Goal: Information Seeking & Learning: Learn about a topic

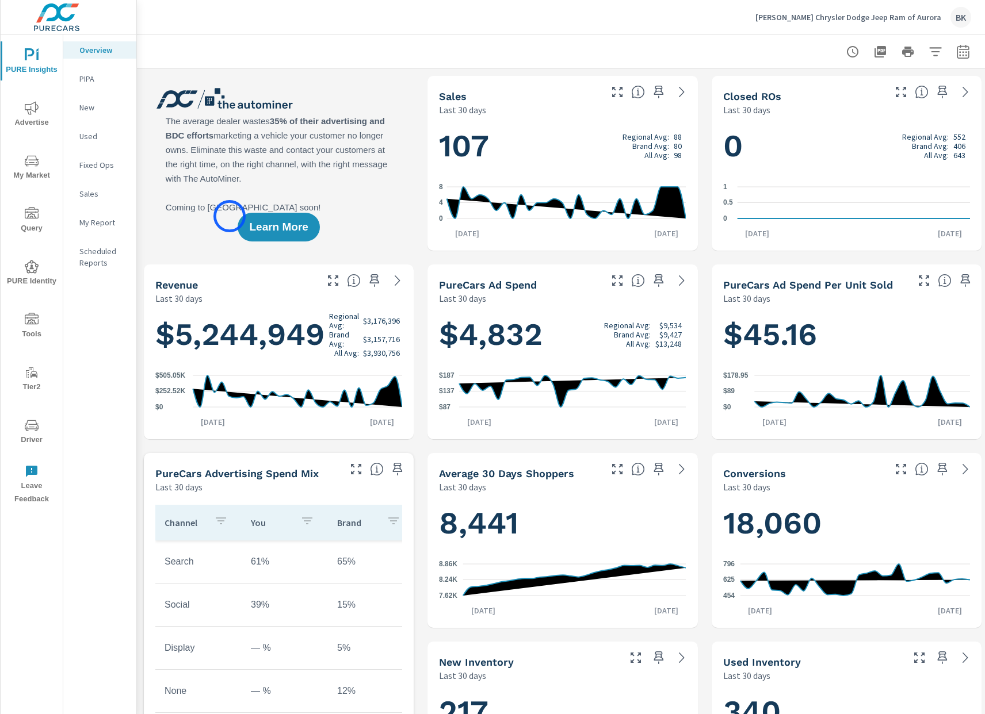
scroll to position [1, 0]
click at [30, 173] on span "My Market" at bounding box center [31, 168] width 55 height 28
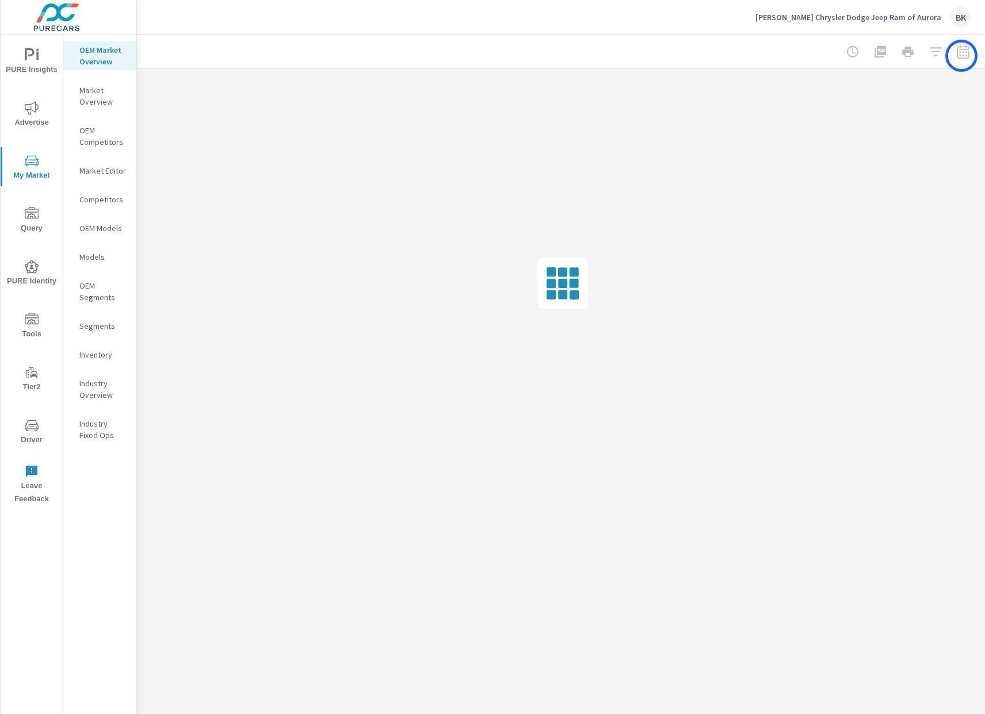
click at [961, 56] on div at bounding box center [907, 51] width 133 height 23
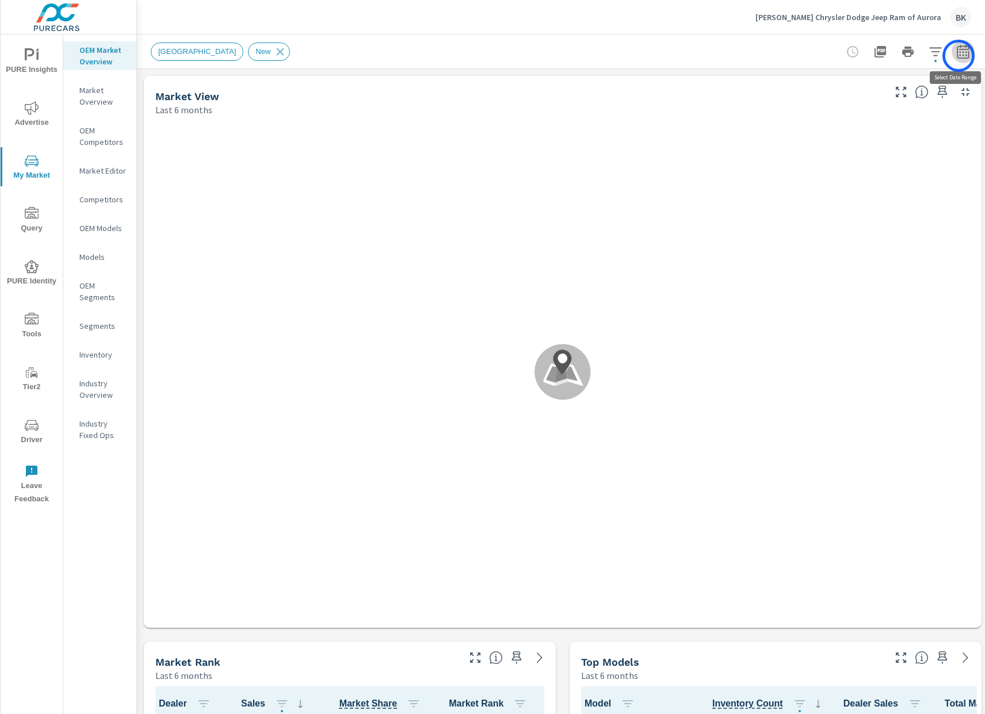
click at [958, 56] on icon "button" at bounding box center [963, 52] width 14 height 14
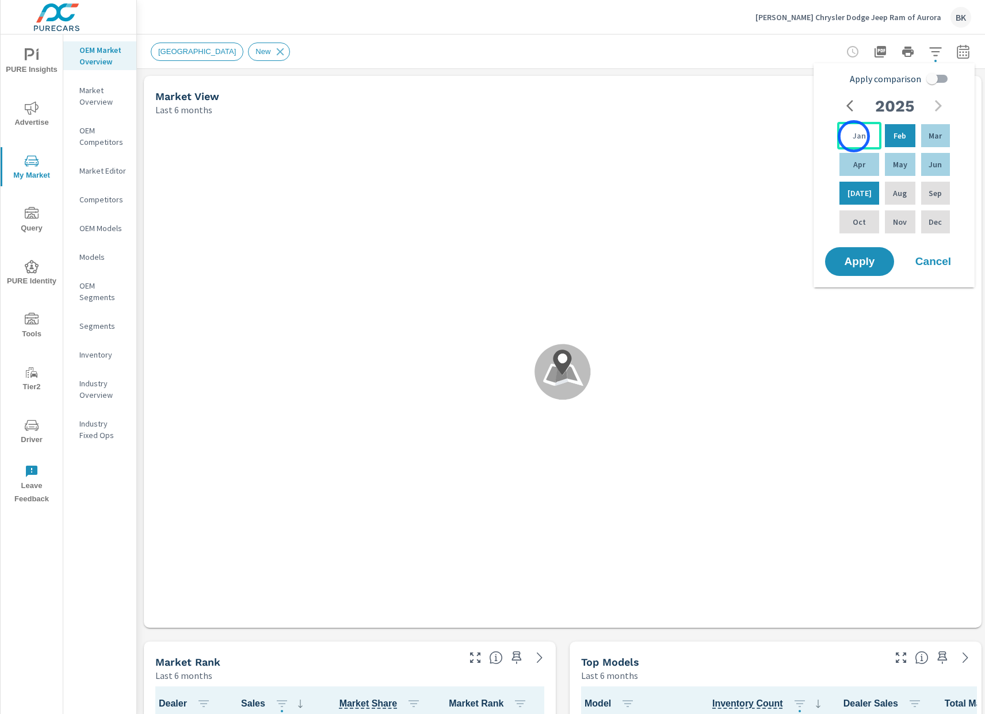
drag, startPoint x: 854, startPoint y: 136, endPoint x: 861, endPoint y: 140, distance: 7.7
click at [854, 136] on p "Jan" at bounding box center [859, 136] width 13 height 12
click at [938, 169] on p "Jun" at bounding box center [934, 165] width 13 height 12
drag, startPoint x: 937, startPoint y: 76, endPoint x: 926, endPoint y: 106, distance: 32.4
click at [937, 77] on input "Apply comparison" at bounding box center [932, 79] width 66 height 22
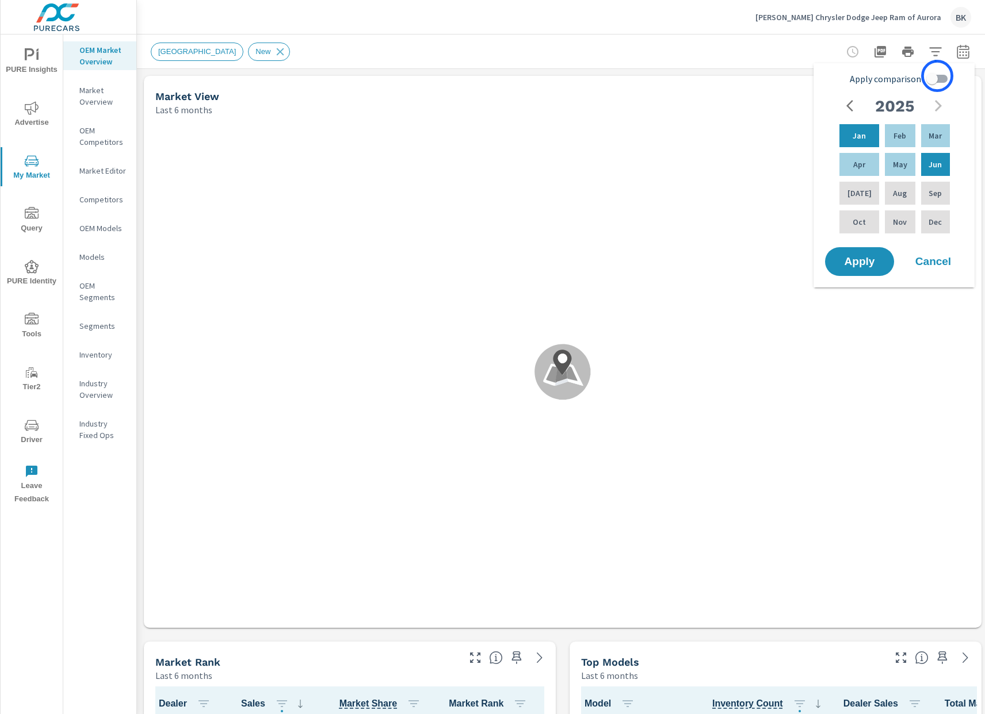
checkbox input "true"
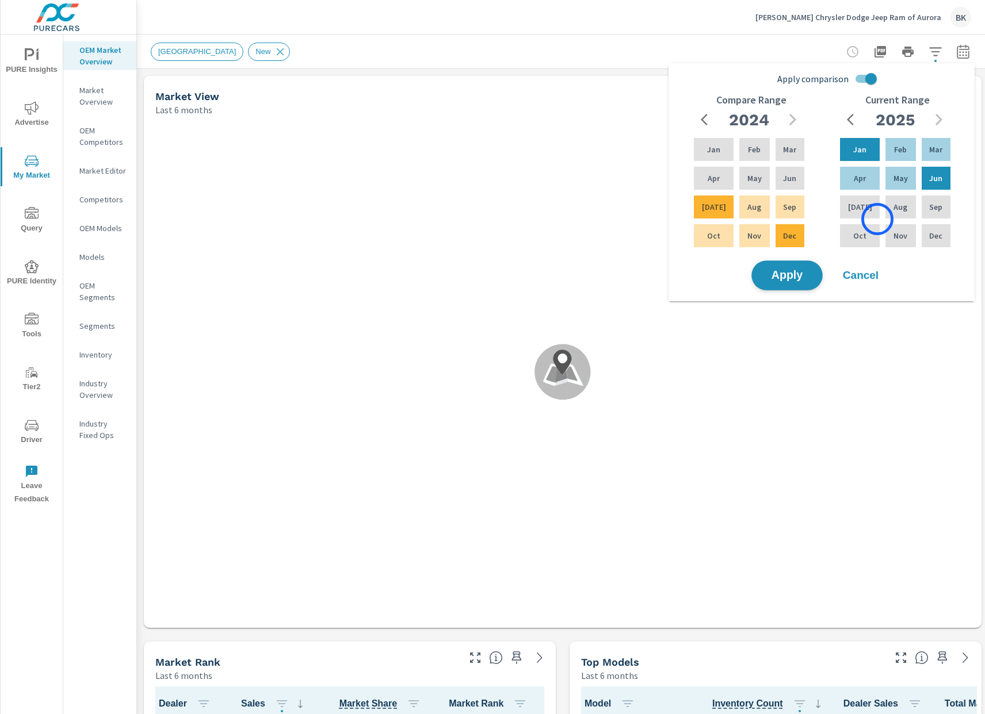
scroll to position [1, 0]
click at [801, 282] on button "Apply" at bounding box center [786, 276] width 71 height 30
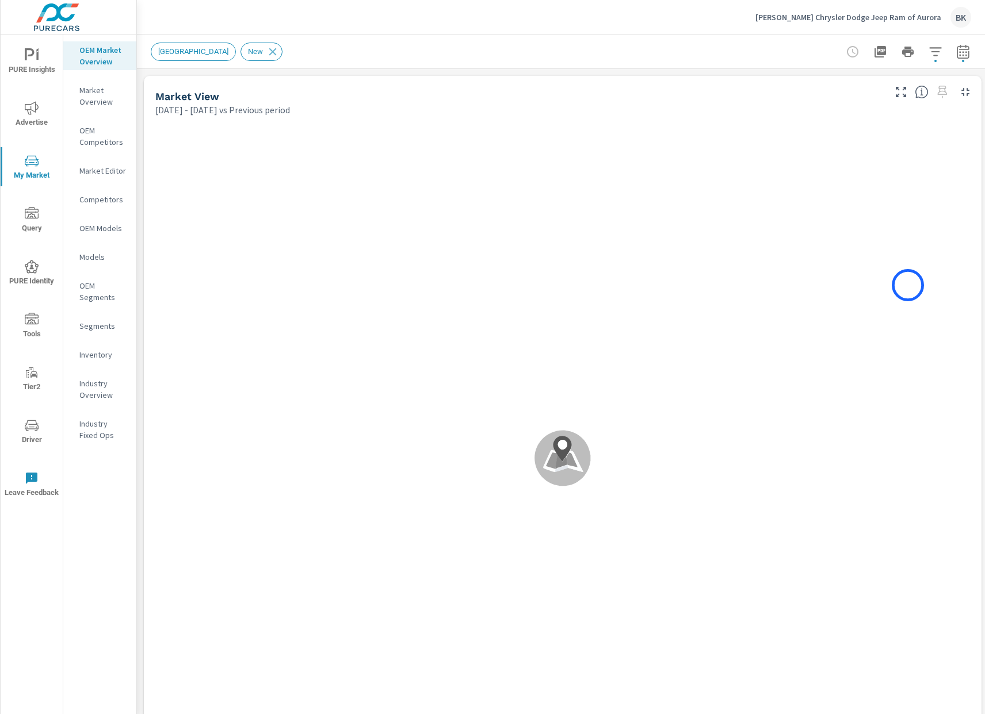
scroll to position [1, 0]
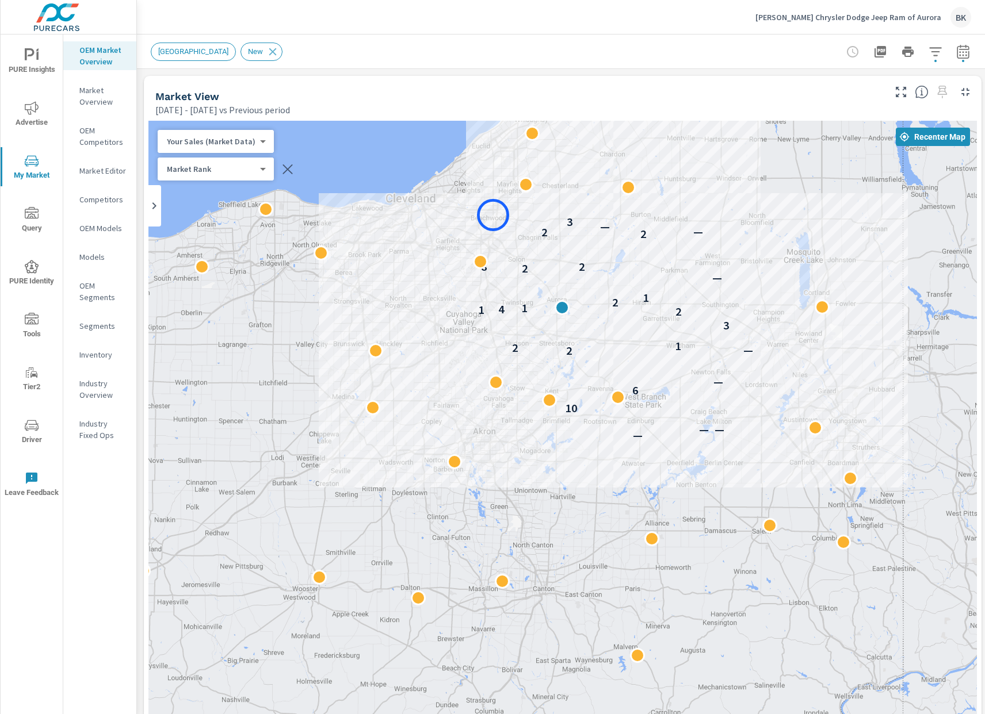
drag, startPoint x: 501, startPoint y: 356, endPoint x: 526, endPoint y: 236, distance: 122.2
click at [493, 215] on div "— — — 10 6 — 2 — 2 1 3 2 1 4 1 1 2 1 — 2 8 2 2 2 — — 3" at bounding box center [562, 441] width 828 height 640
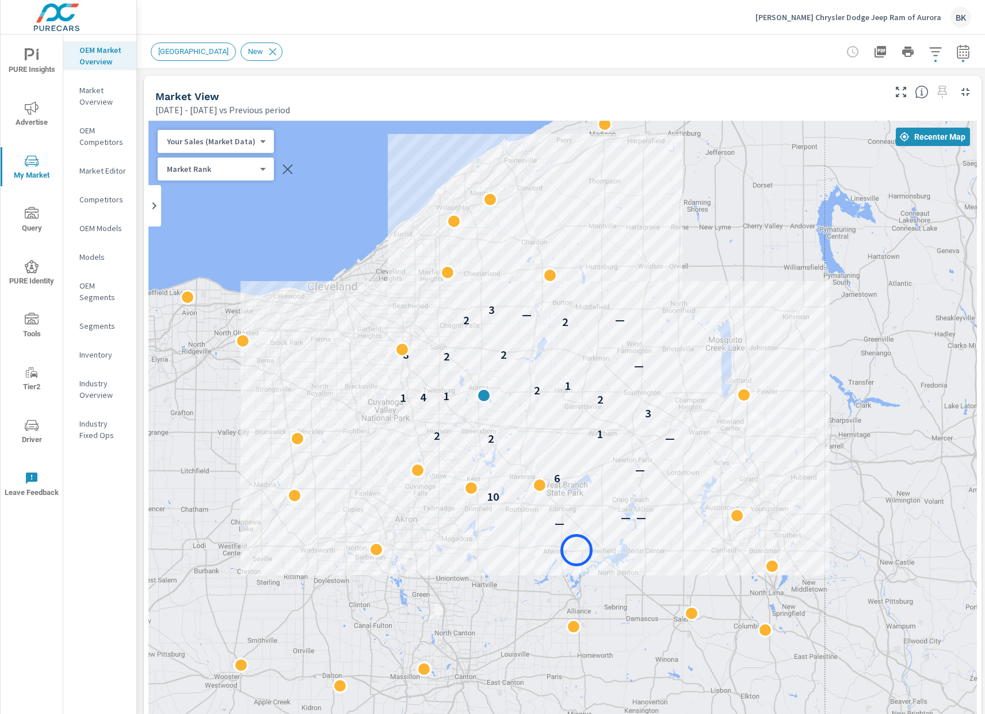
drag, startPoint x: 641, startPoint y: 472, endPoint x: 576, endPoint y: 551, distance: 101.3
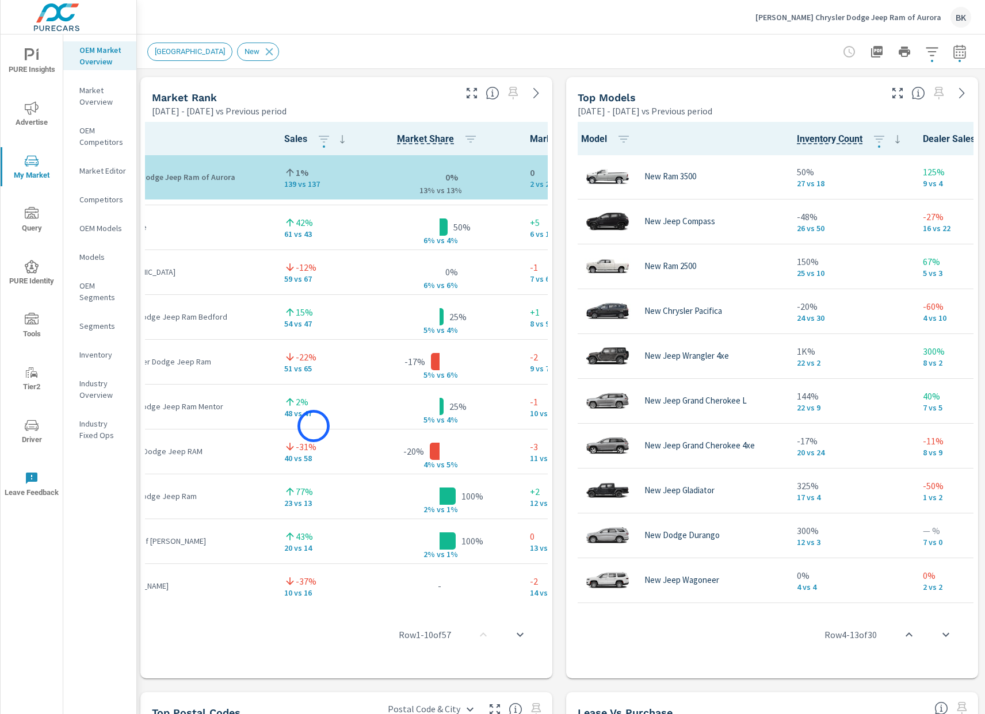
scroll to position [175, 105]
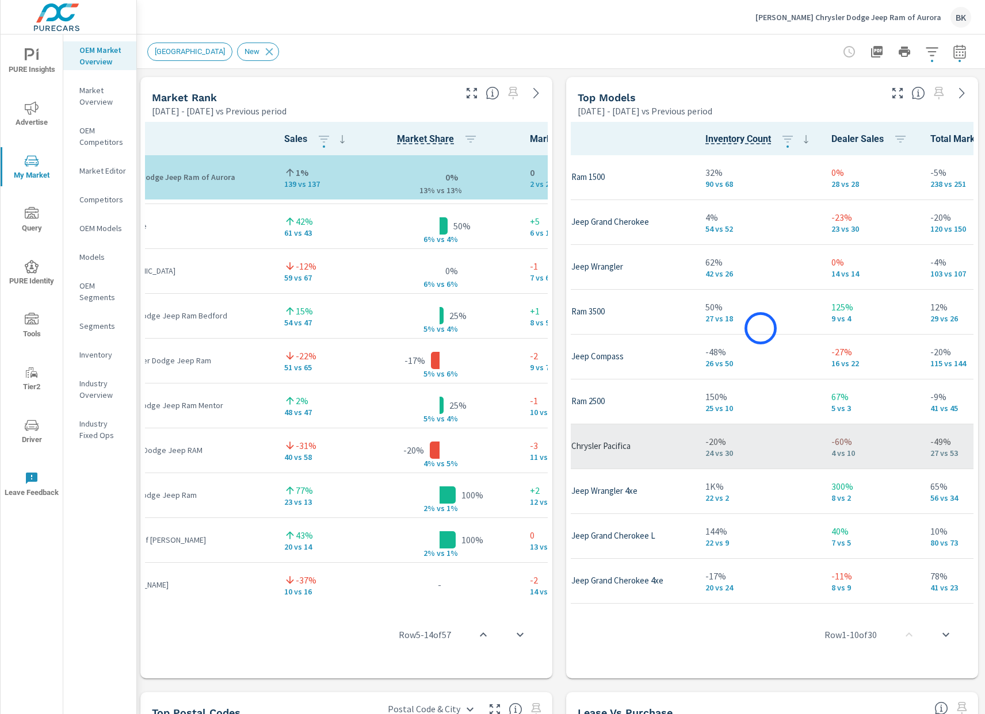
scroll to position [0, 174]
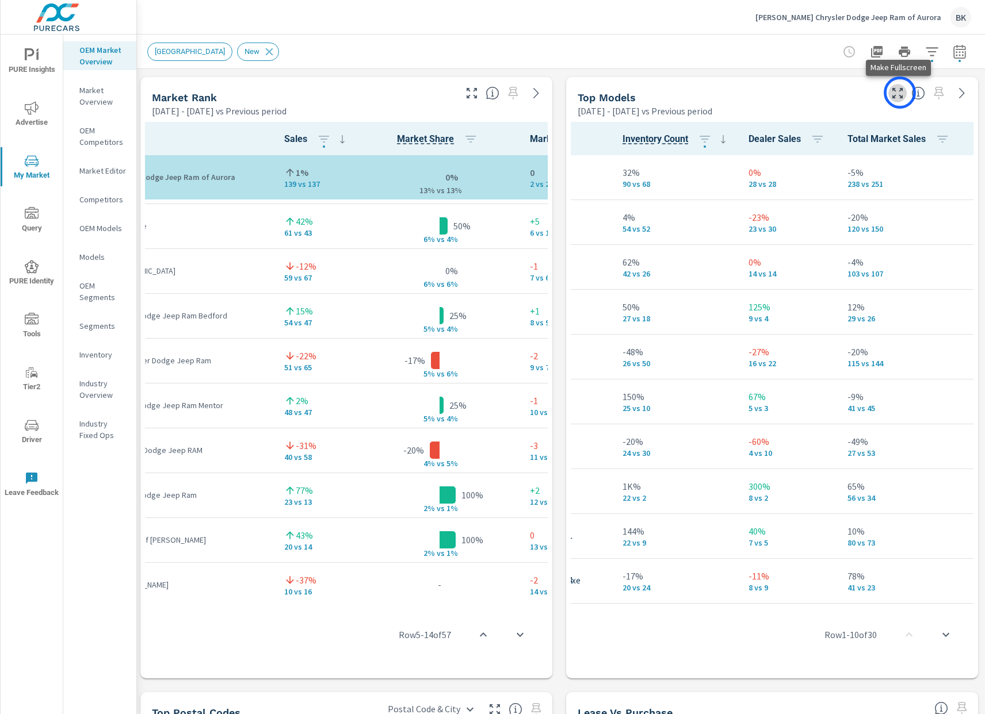
click at [900, 93] on icon "button" at bounding box center [897, 93] width 14 height 14
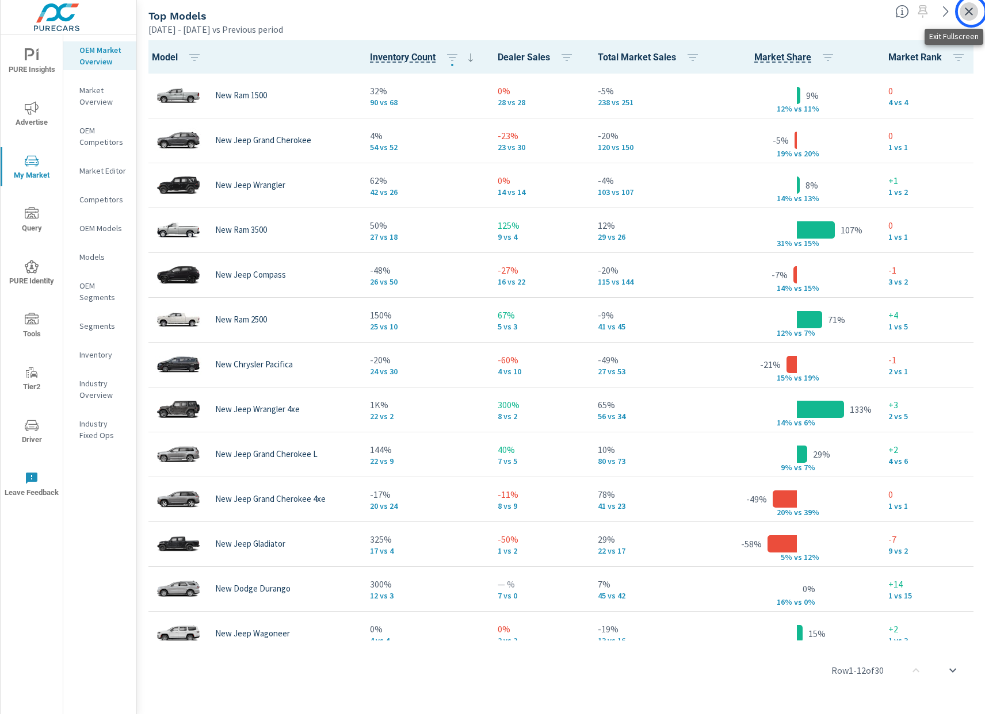
click at [971, 12] on icon "button" at bounding box center [969, 12] width 14 height 14
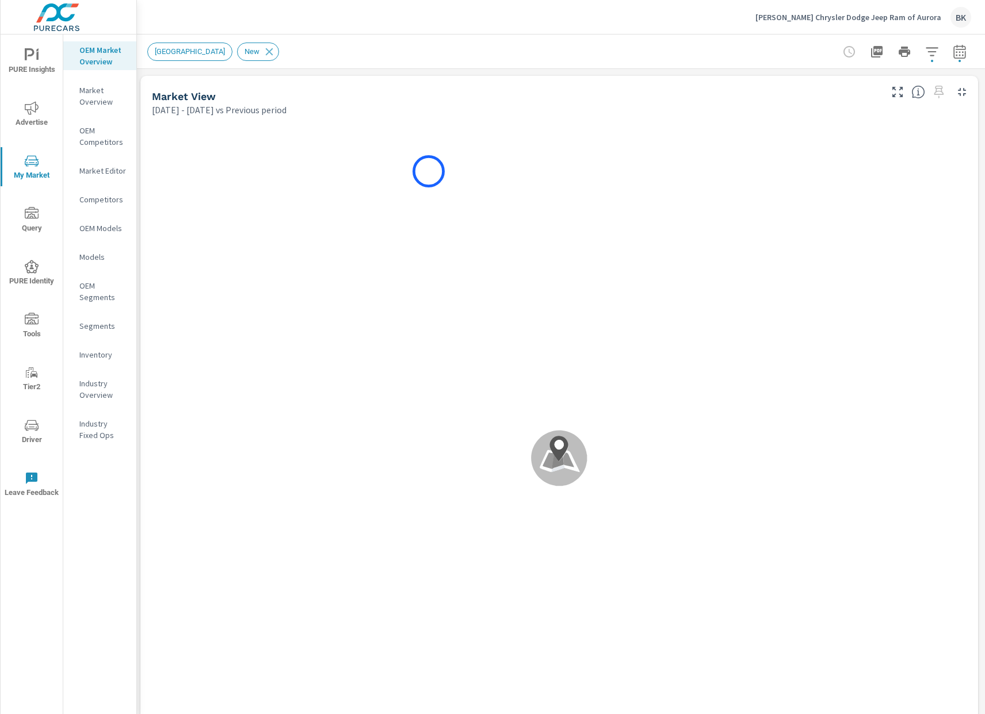
scroll to position [1, 0]
